Goal: Contribute content

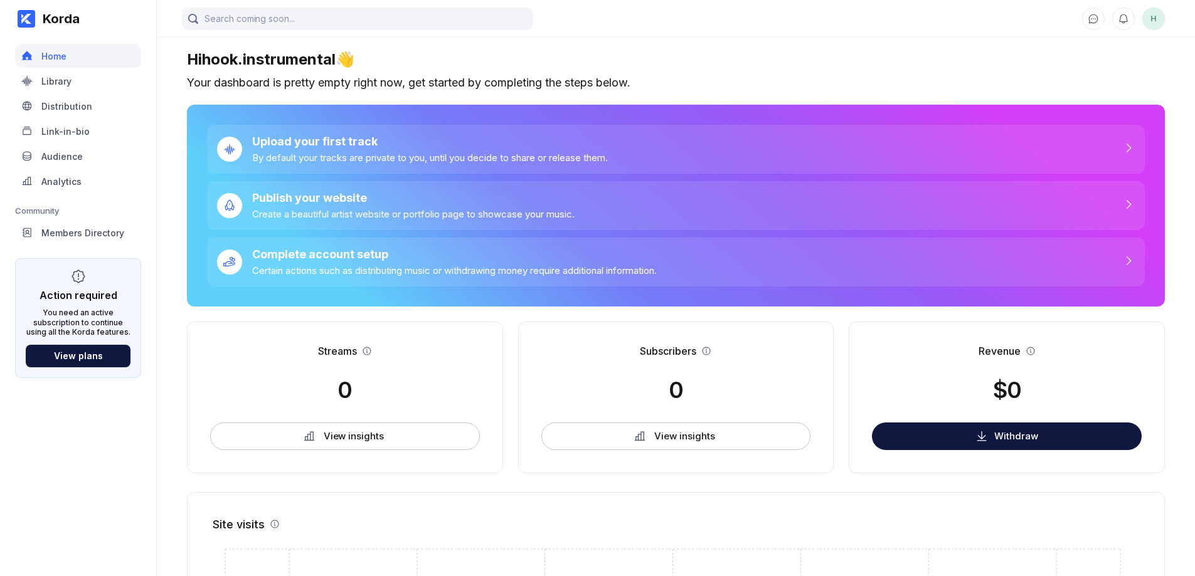
click at [62, 24] on div "Korda" at bounding box center [57, 18] width 45 height 15
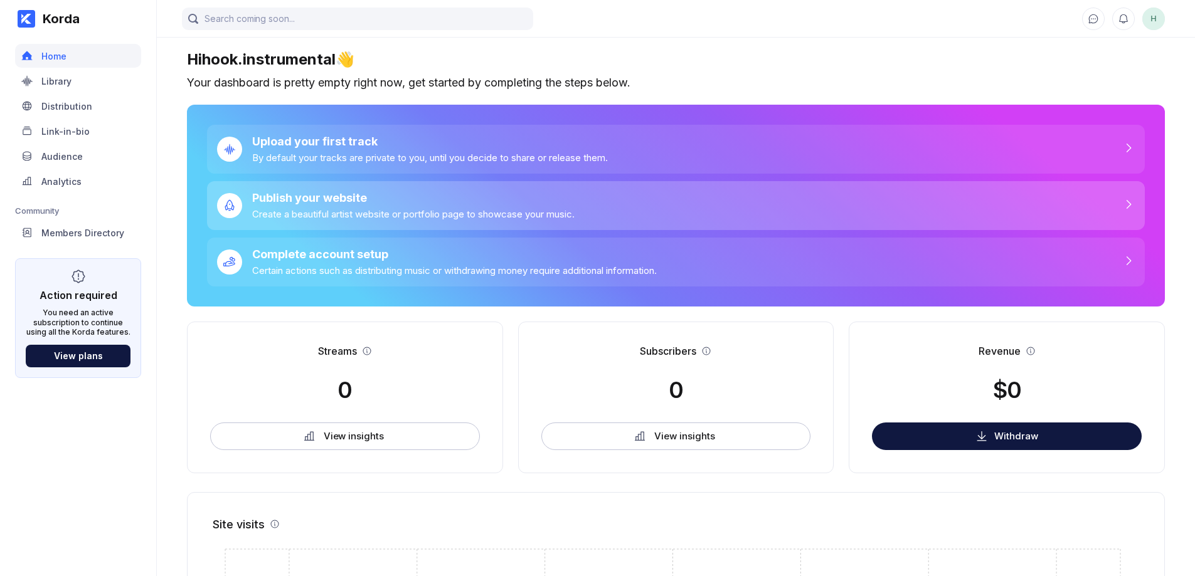
click at [633, 215] on div "Publish your website Create a beautiful artist website or portfolio page to sho…" at bounding box center [676, 205] width 938 height 49
click at [642, 198] on div "Publish your website Create a beautiful artist website or portfolio page to sho…" at bounding box center [676, 205] width 938 height 49
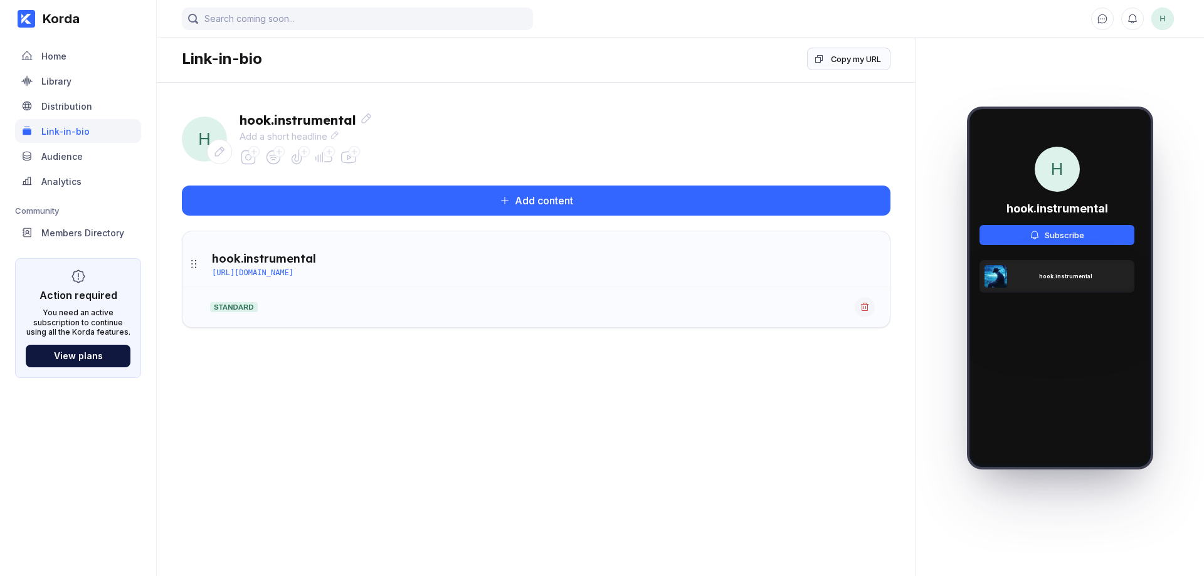
click at [220, 148] on icon at bounding box center [219, 152] width 13 height 13
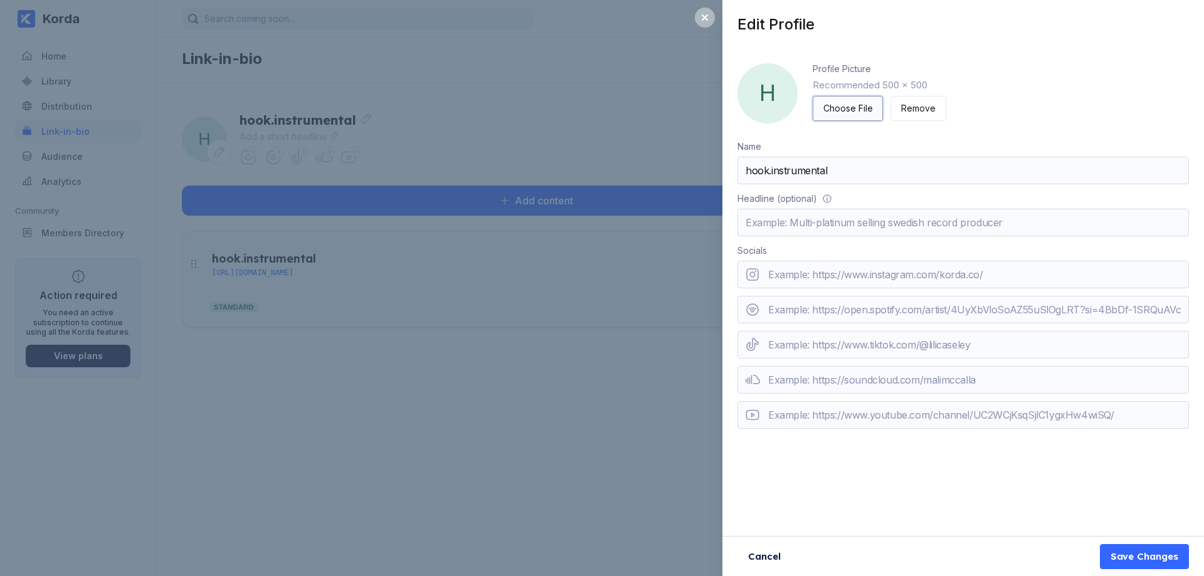
click at [868, 110] on div "Choose File" at bounding box center [848, 108] width 49 height 13
click at [885, 319] on input "url" at bounding box center [964, 310] width 452 height 28
paste input "[URL][DOMAIN_NAME]"
type input "[URL][DOMAIN_NAME]"
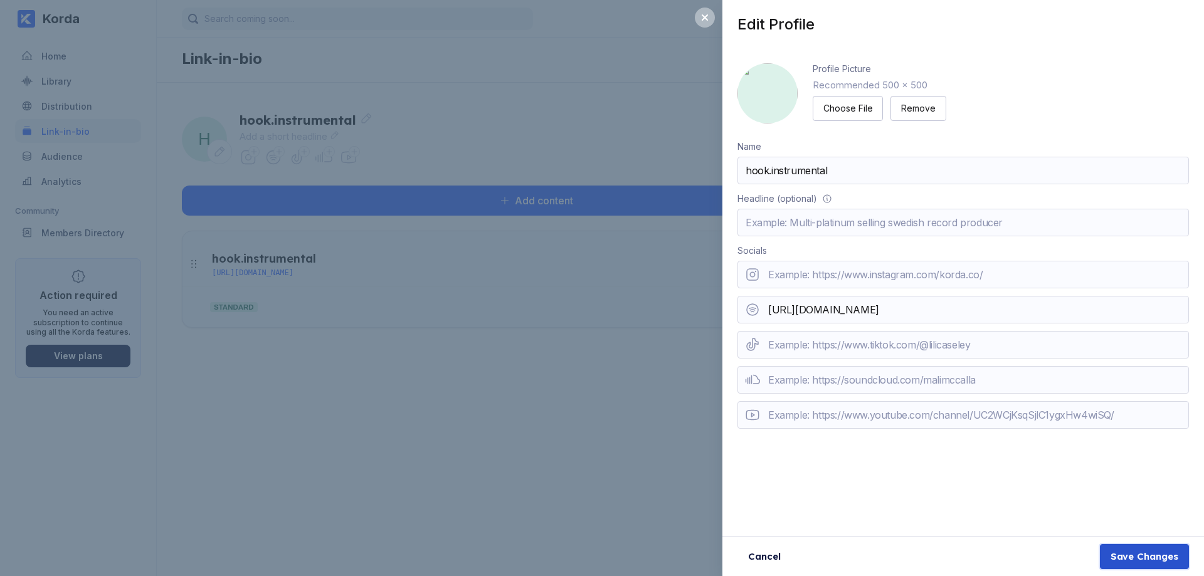
click at [1140, 557] on div "Save Changes" at bounding box center [1145, 557] width 68 height 13
click at [1156, 557] on div "Save Changes" at bounding box center [1145, 557] width 68 height 13
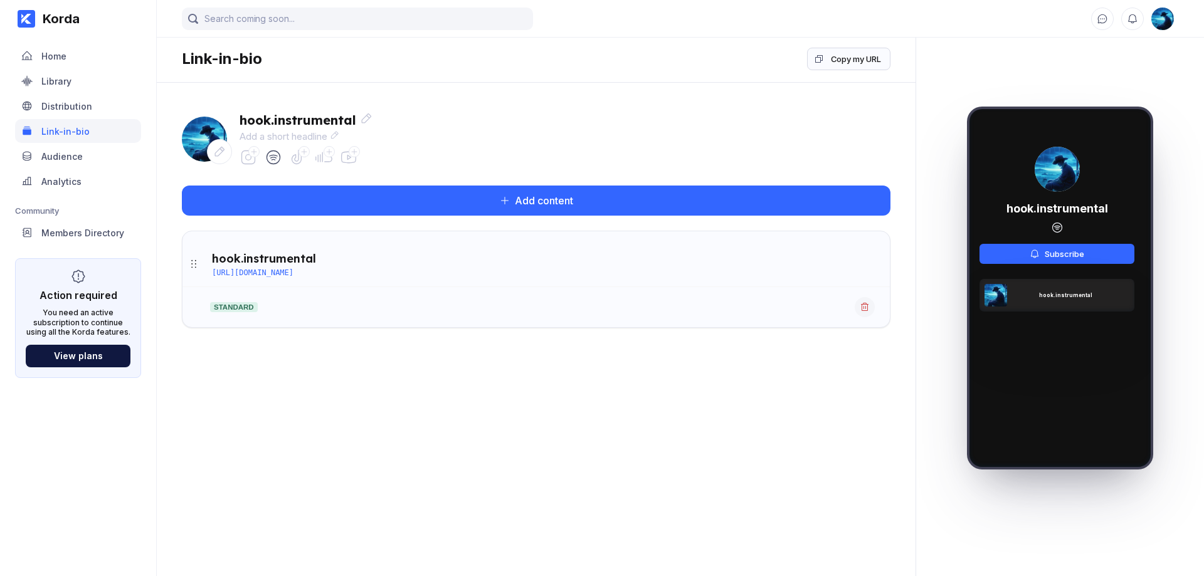
click at [647, 359] on div "hook.instrumental Add a short headline Add content hook.instrumental [URL][DOMA…" at bounding box center [536, 223] width 759 height 280
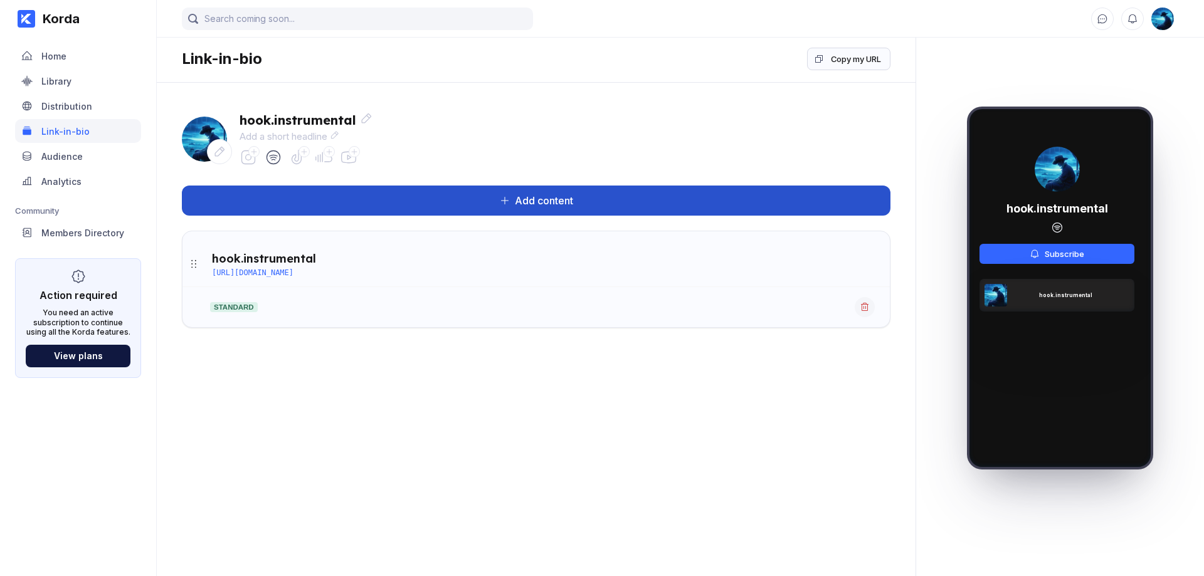
click at [549, 215] on button "Add content" at bounding box center [536, 201] width 709 height 30
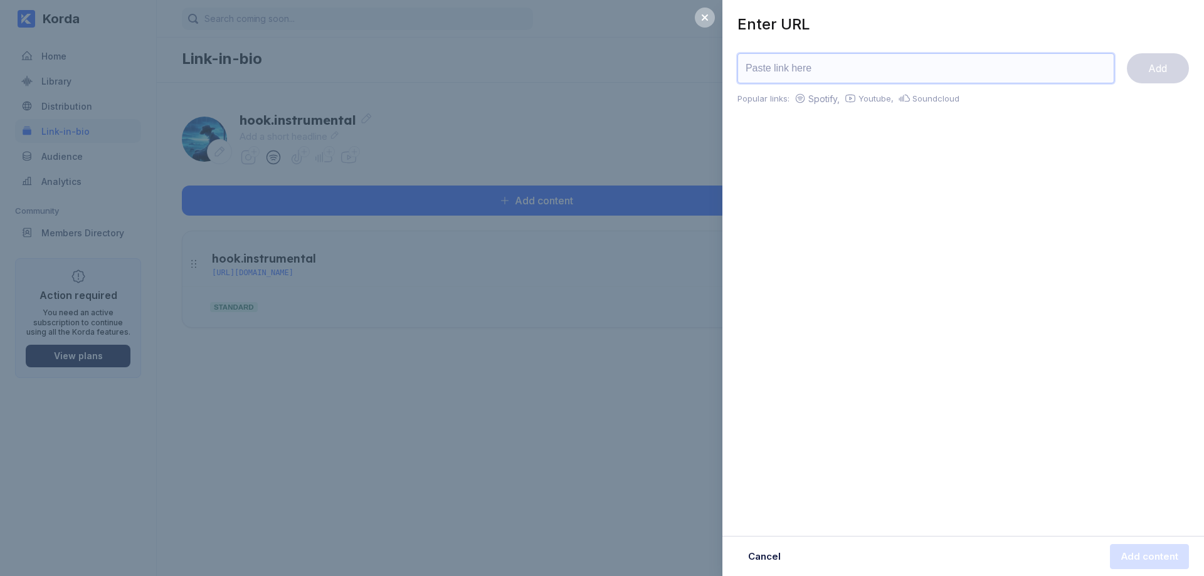
paste input "[URL][DOMAIN_NAME]"
type input "[URL][DOMAIN_NAME]"
click at [895, 68] on input "[URL][DOMAIN_NAME]" at bounding box center [926, 68] width 377 height 30
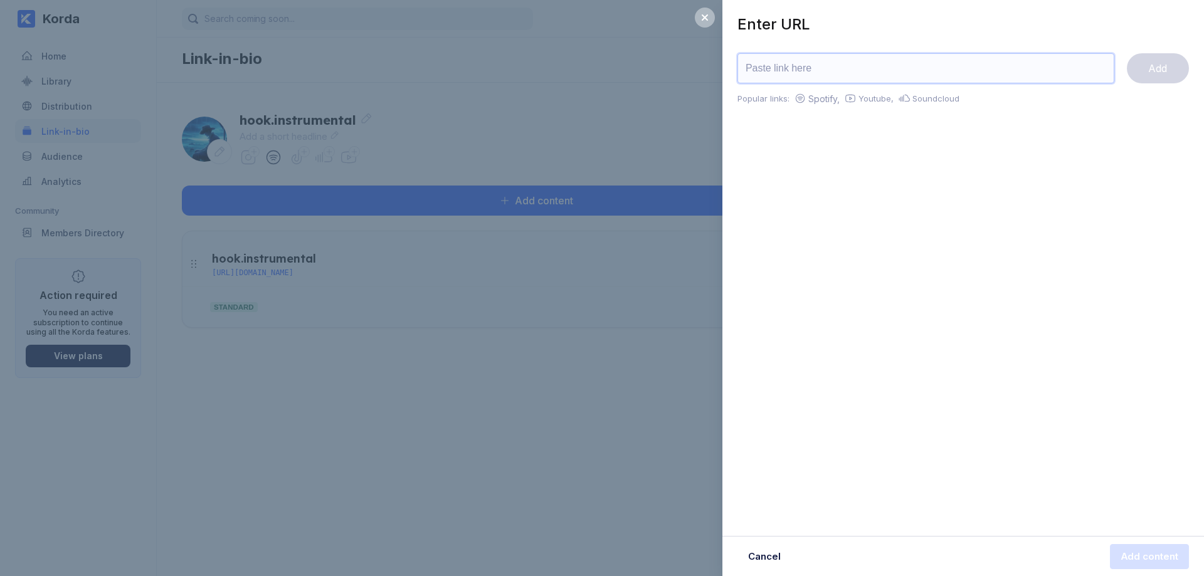
paste input "[URL][DOMAIN_NAME]"
type input "[URL][DOMAIN_NAME]"
click at [1169, 66] on button "Add" at bounding box center [1158, 68] width 62 height 30
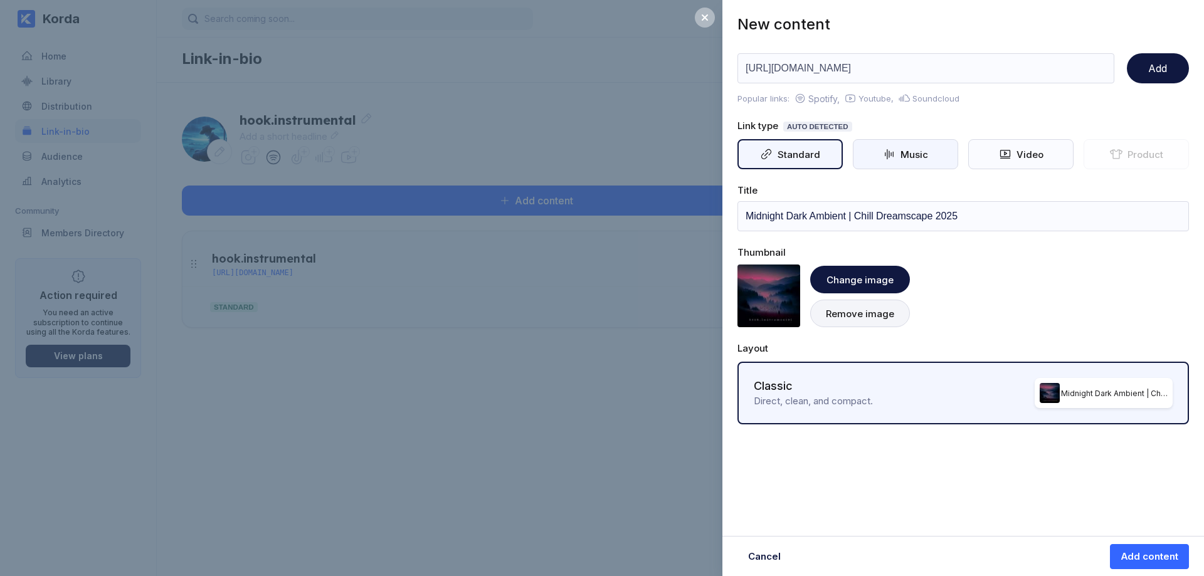
click at [913, 155] on div "Music" at bounding box center [912, 155] width 33 height 12
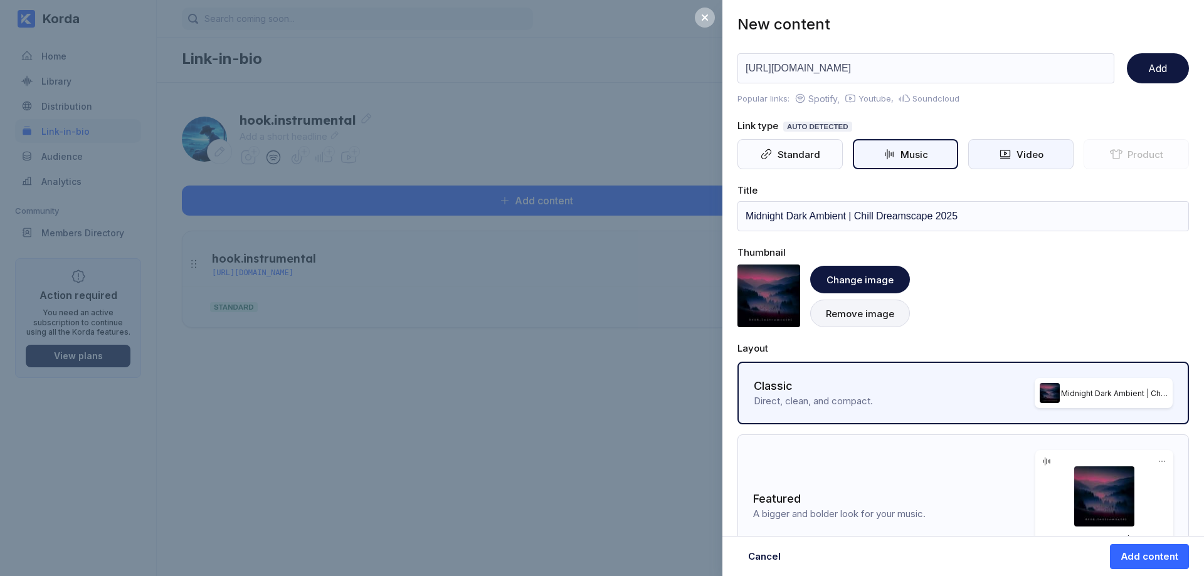
click at [1004, 161] on div "Video" at bounding box center [1020, 154] width 105 height 30
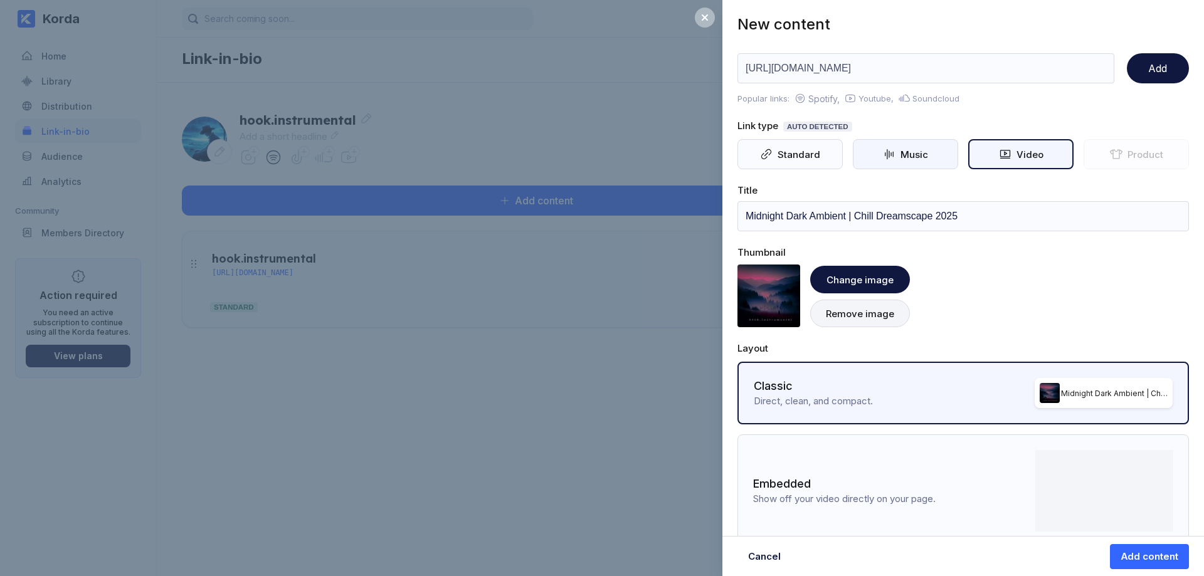
click at [911, 159] on div "Music" at bounding box center [912, 155] width 33 height 12
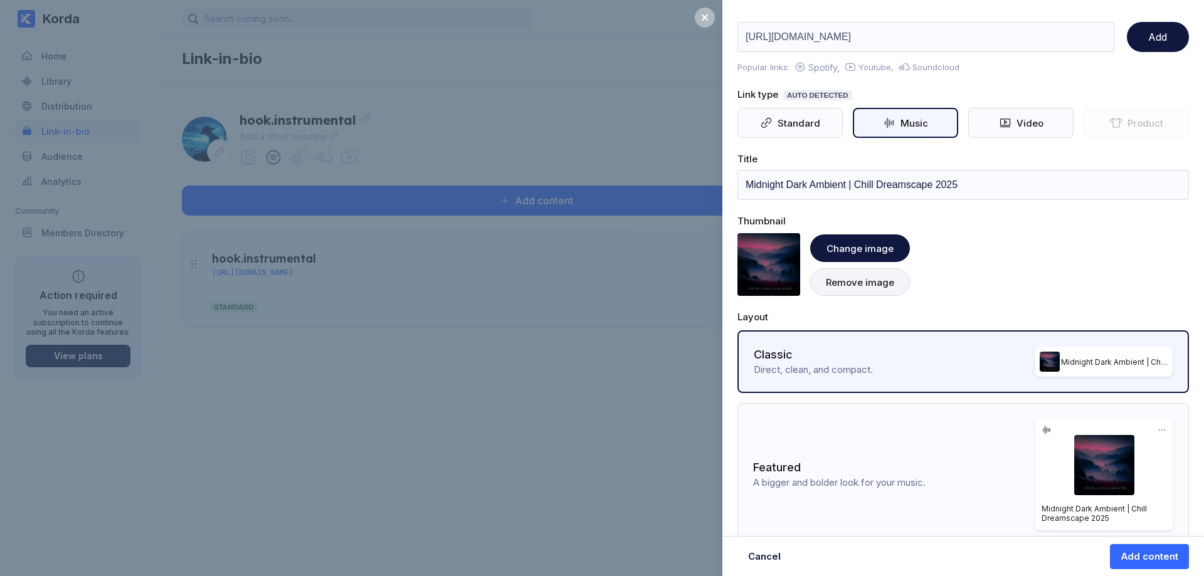
scroll to position [54, 0]
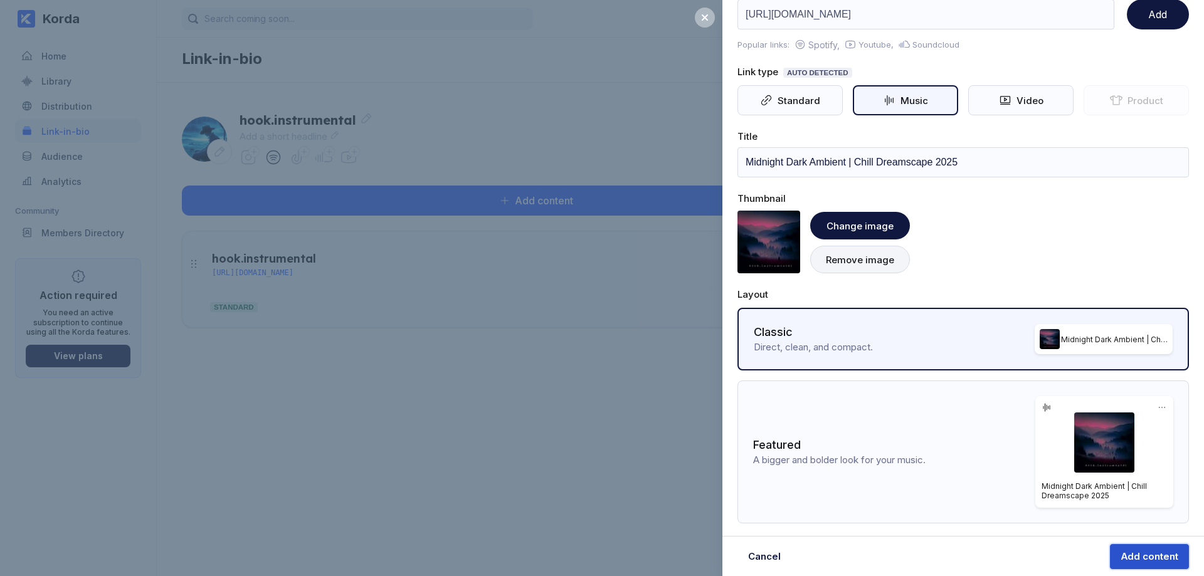
click at [1157, 559] on div "Add content" at bounding box center [1150, 557] width 58 height 13
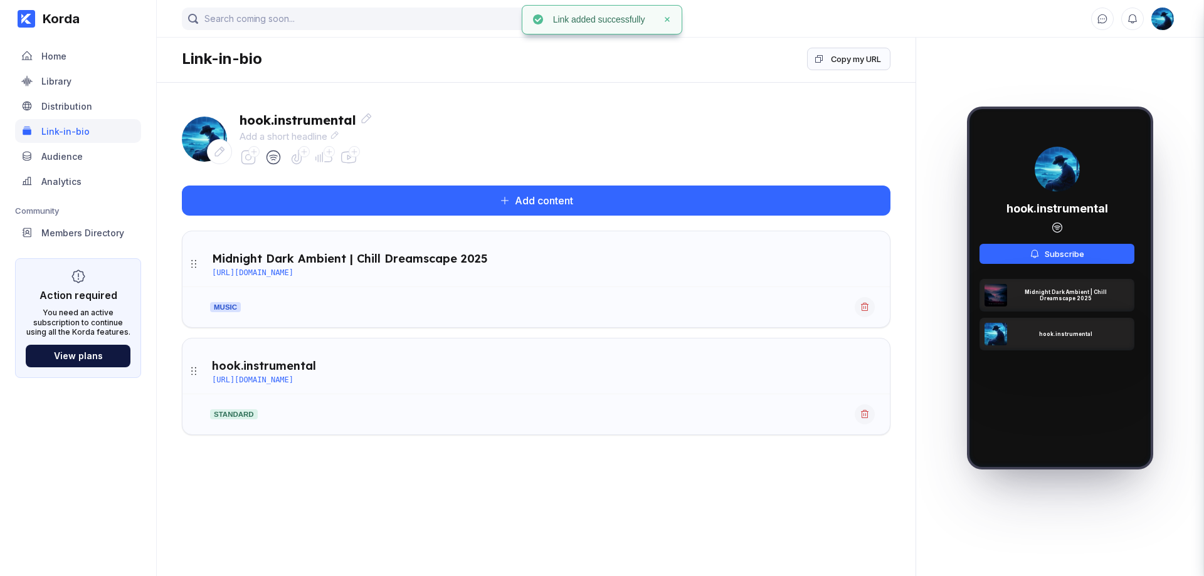
scroll to position [0, 0]
click at [862, 60] on div "Copy my URL" at bounding box center [856, 59] width 50 height 13
